Goal: Task Accomplishment & Management: Manage account settings

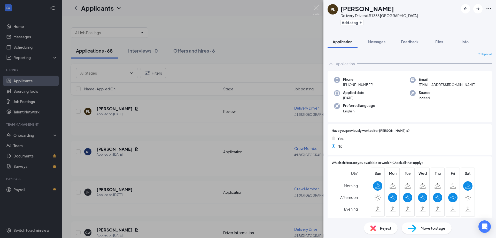
click at [239, 51] on div "PL paul lozier Delivery Driver at #1383 Owosso Add a tag Application Messages F…" at bounding box center [248, 119] width 496 height 238
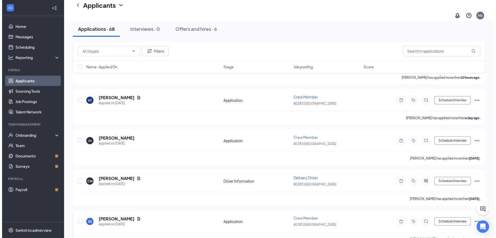
scroll to position [78, 0]
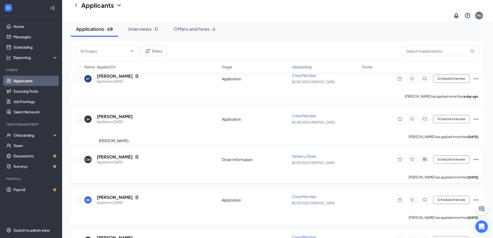
click at [124, 154] on h5 "Cayden Wilson" at bounding box center [115, 157] width 36 height 6
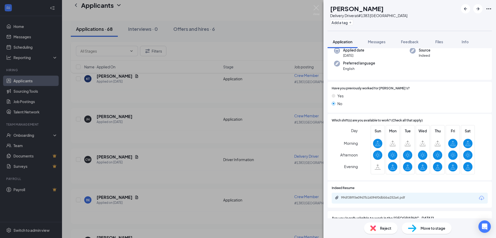
scroll to position [23, 0]
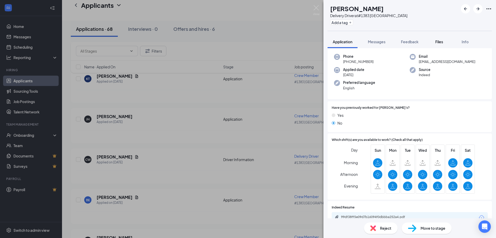
click at [443, 42] on span "Files" at bounding box center [440, 41] width 8 height 5
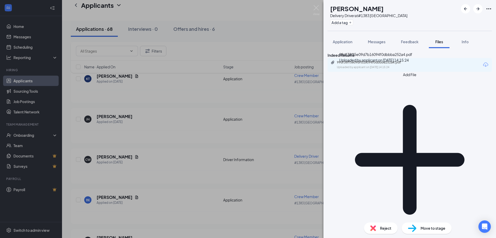
click at [388, 69] on div "Uploaded by applicant on Sep 12, 2025 at 14:15:24" at bounding box center [376, 67] width 78 height 4
click at [155, 122] on div "CW Cayden Wilson Delivery Driver at #1383 Owosso Add a tag Application Messages…" at bounding box center [248, 119] width 496 height 238
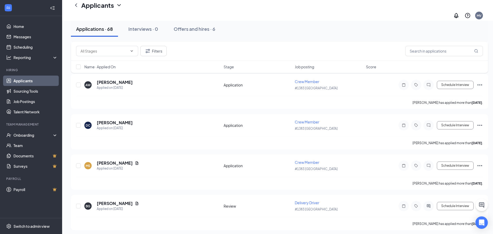
scroll to position [284, 0]
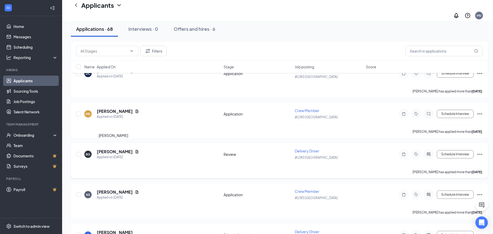
click at [115, 149] on h5 "Brianna Gonic" at bounding box center [115, 152] width 36 height 6
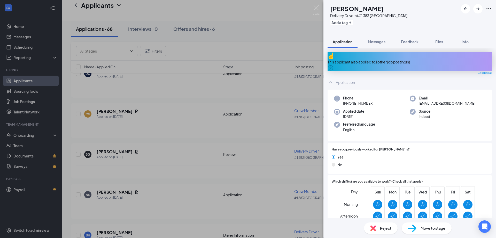
click at [372, 59] on div "This applicant also applied to 1 other job posting(s)" at bounding box center [410, 62] width 164 height 6
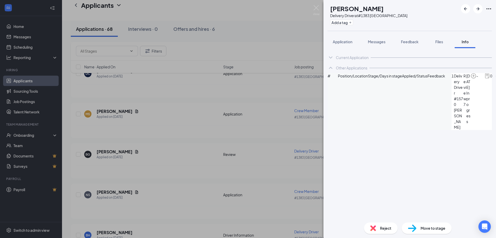
drag, startPoint x: 315, startPoint y: 34, endPoint x: 314, endPoint y: 8, distance: 25.9
click at [315, 33] on div "BG Brianna Gonic Delivery Driver at #1383 Owosso Add a tag Application Messages…" at bounding box center [248, 119] width 496 height 238
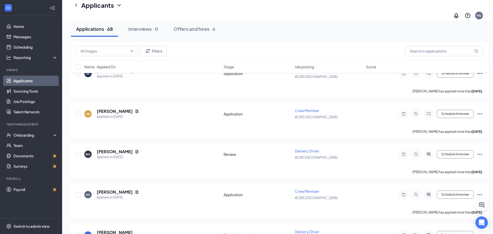
click at [316, 7] on div "Applicants MV" at bounding box center [277, 10] width 431 height 21
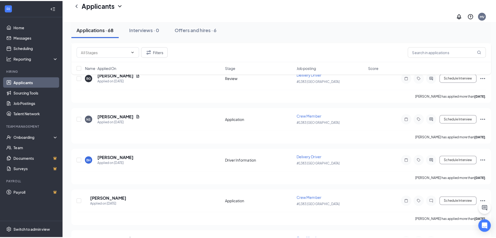
scroll to position [362, 0]
click at [122, 152] on h5 "Brennan Halmich" at bounding box center [115, 155] width 36 height 6
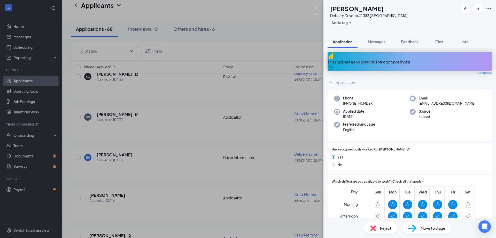
click at [409, 60] on div "This applicant also applied to 1 other job posting(s)" at bounding box center [410, 62] width 164 height 6
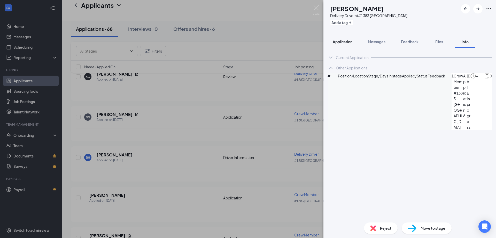
click at [340, 44] on span "Application" at bounding box center [343, 41] width 20 height 5
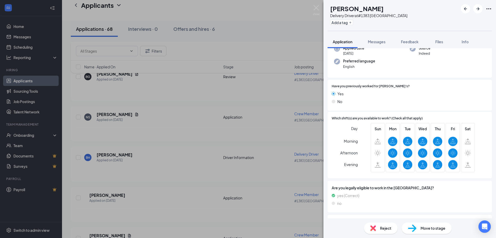
scroll to position [9, 0]
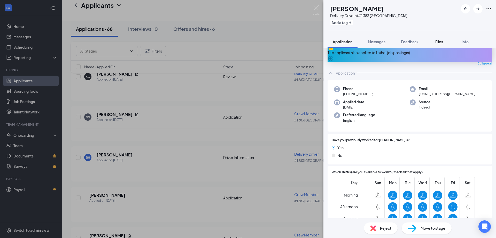
click at [435, 44] on button "Files" at bounding box center [439, 41] width 21 height 13
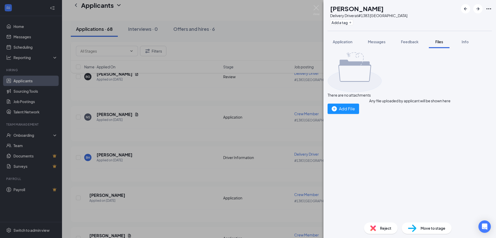
click at [204, 169] on div "BH Brennan Halmich Delivery Driver at #1383 Owosso Add a tag Application Messag…" at bounding box center [248, 119] width 496 height 238
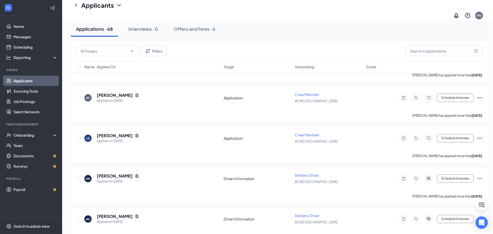
scroll to position [698, 0]
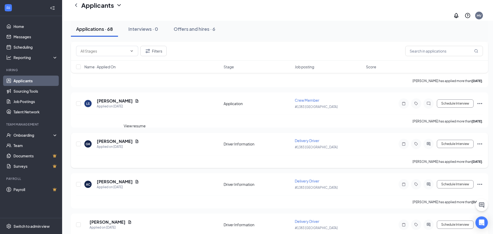
click at [135, 139] on icon "Document" at bounding box center [137, 141] width 4 height 4
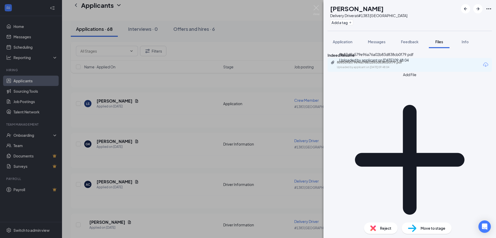
click at [408, 69] on div "Uploaded by applicant on Sep 05, 2025 at 09:48:04" at bounding box center [376, 67] width 78 height 4
drag, startPoint x: 316, startPoint y: 8, endPoint x: 261, endPoint y: 1, distance: 55.2
click at [317, 8] on img at bounding box center [316, 10] width 6 height 10
